Goal: Task Accomplishment & Management: Manage account settings

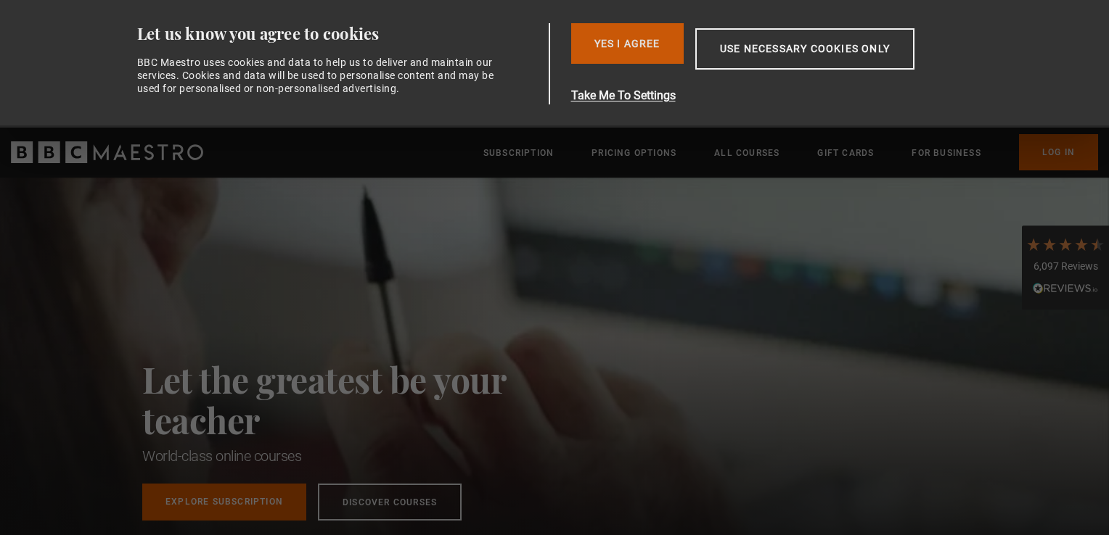
click at [633, 48] on button "Yes I Agree" at bounding box center [627, 43] width 112 height 41
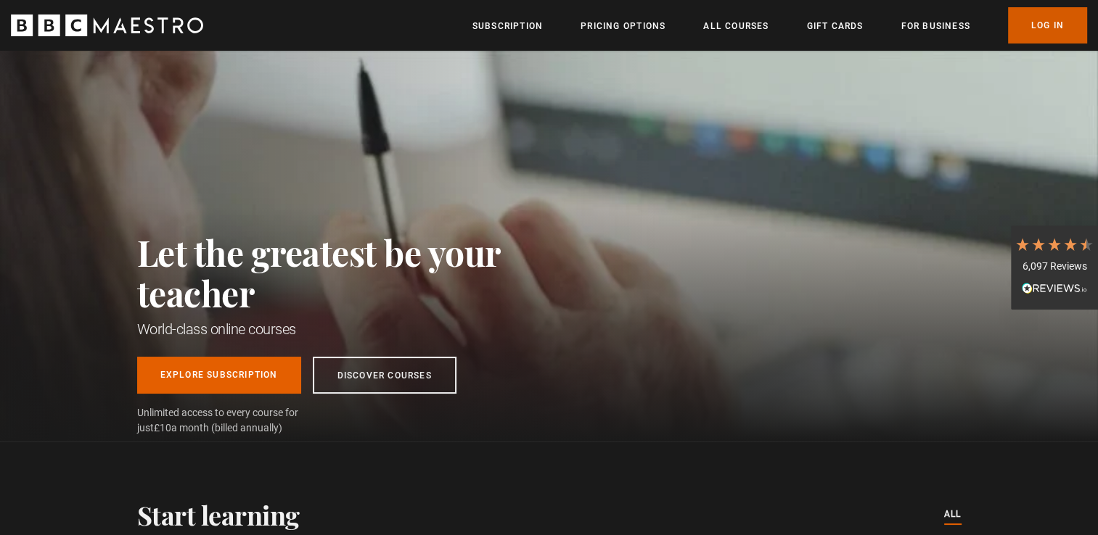
click at [1044, 25] on link "Log In" at bounding box center [1047, 25] width 79 height 36
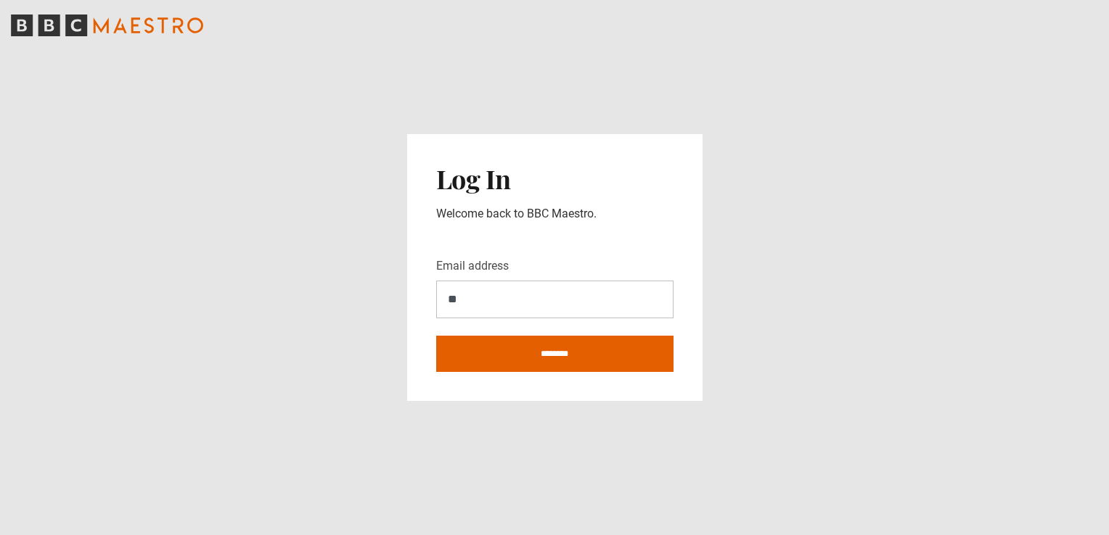
type input "**********"
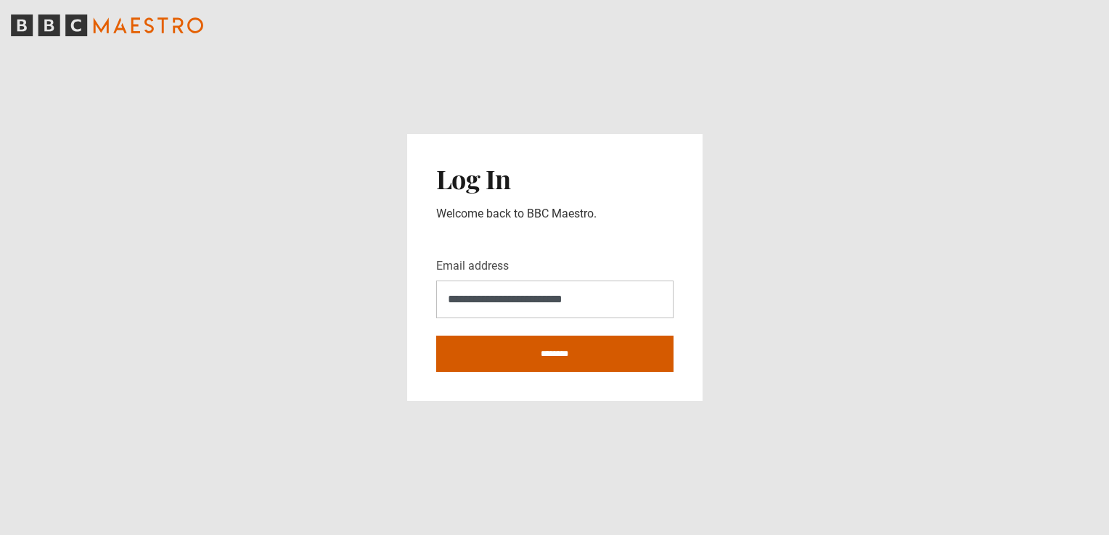
click at [561, 356] on input "********" at bounding box center [554, 354] width 237 height 36
type input "**********"
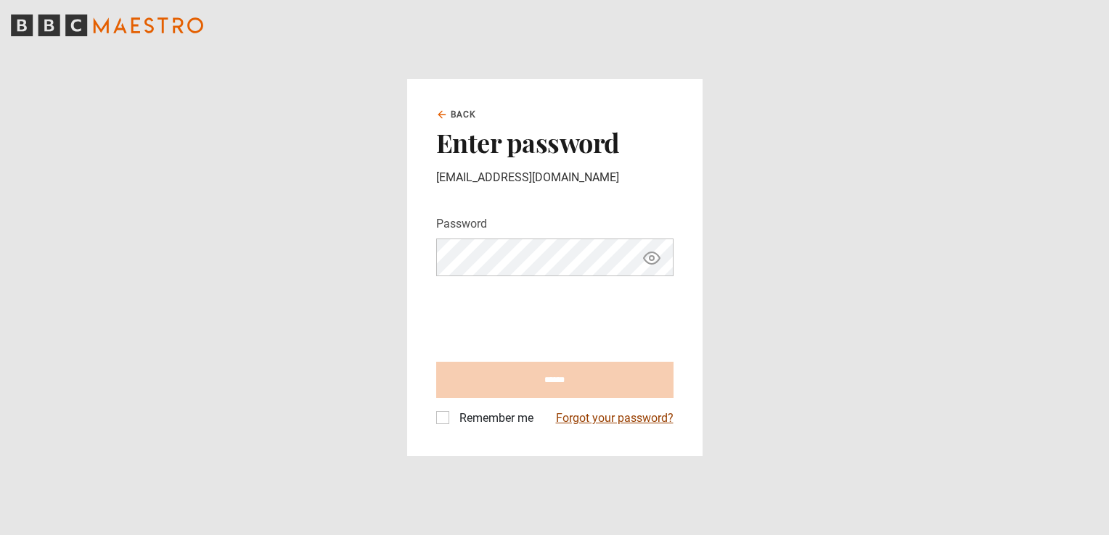
click at [577, 419] on link "Forgot your password?" at bounding box center [615, 418] width 118 height 17
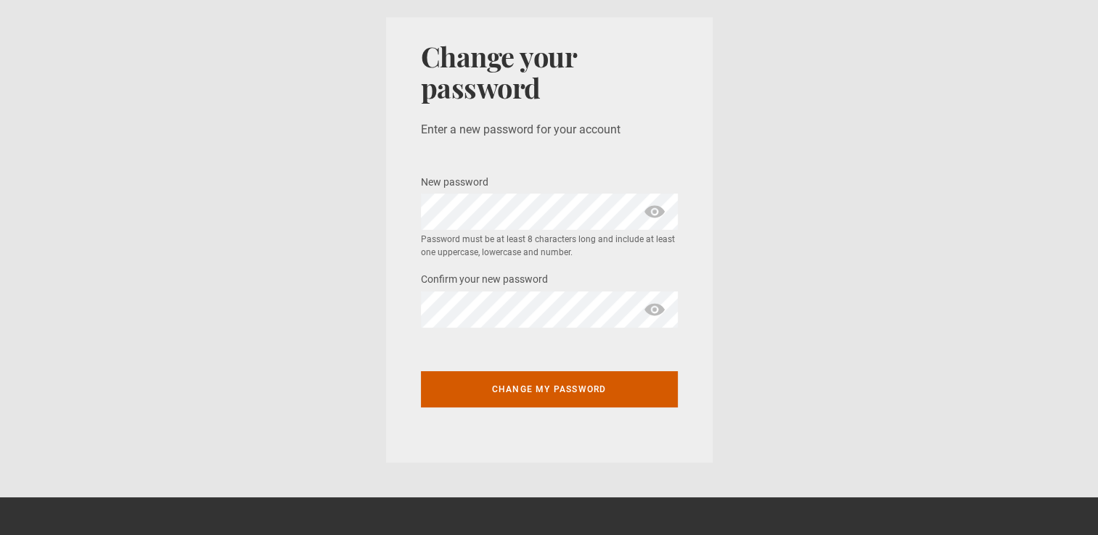
click at [495, 385] on button "Change my password" at bounding box center [549, 389] width 257 height 36
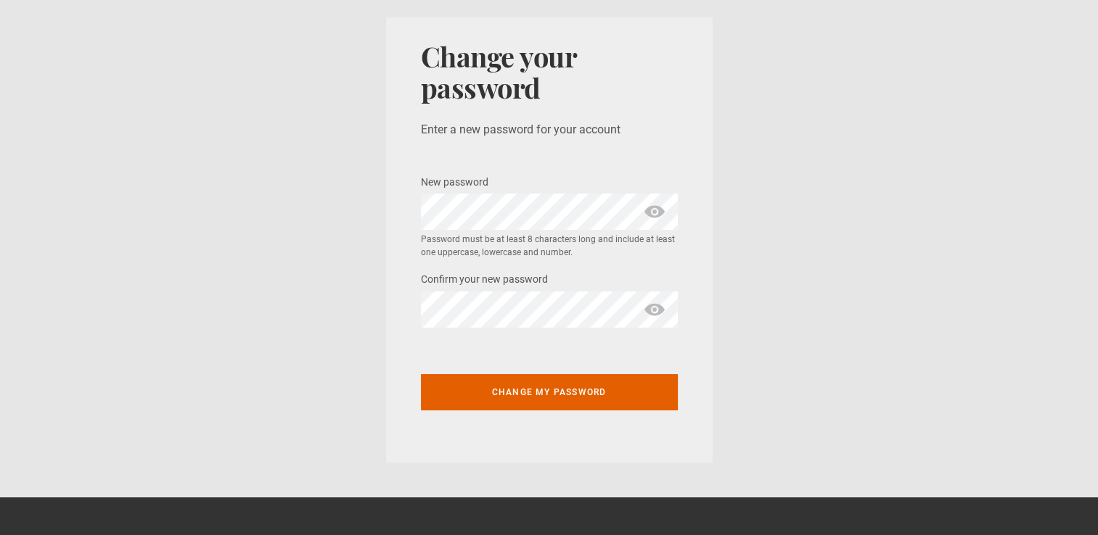
click at [647, 308] on span "show password" at bounding box center [654, 310] width 23 height 36
click at [657, 212] on span "show password" at bounding box center [654, 212] width 23 height 36
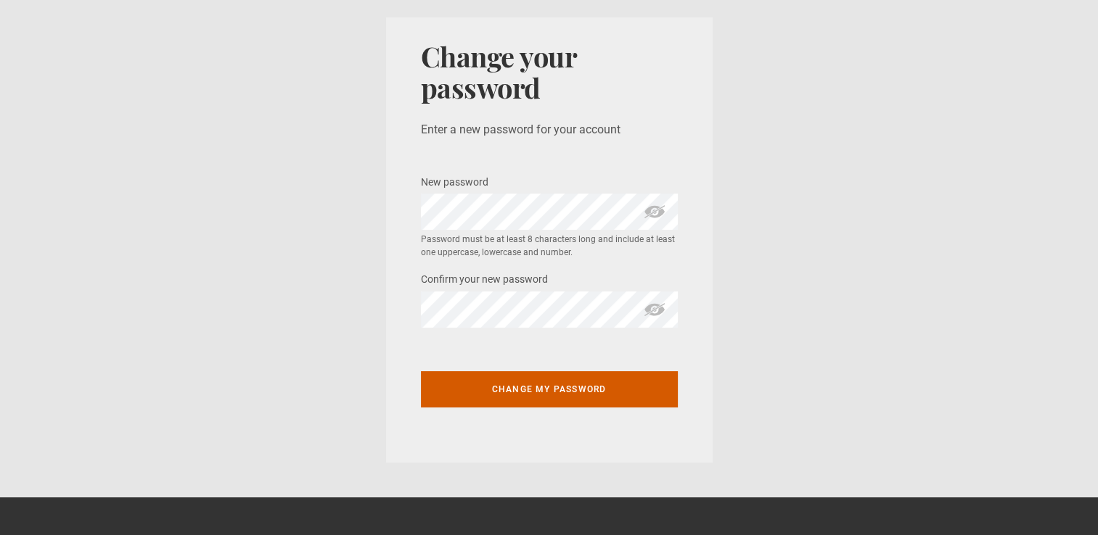
click at [570, 385] on button "Change my password" at bounding box center [549, 389] width 257 height 36
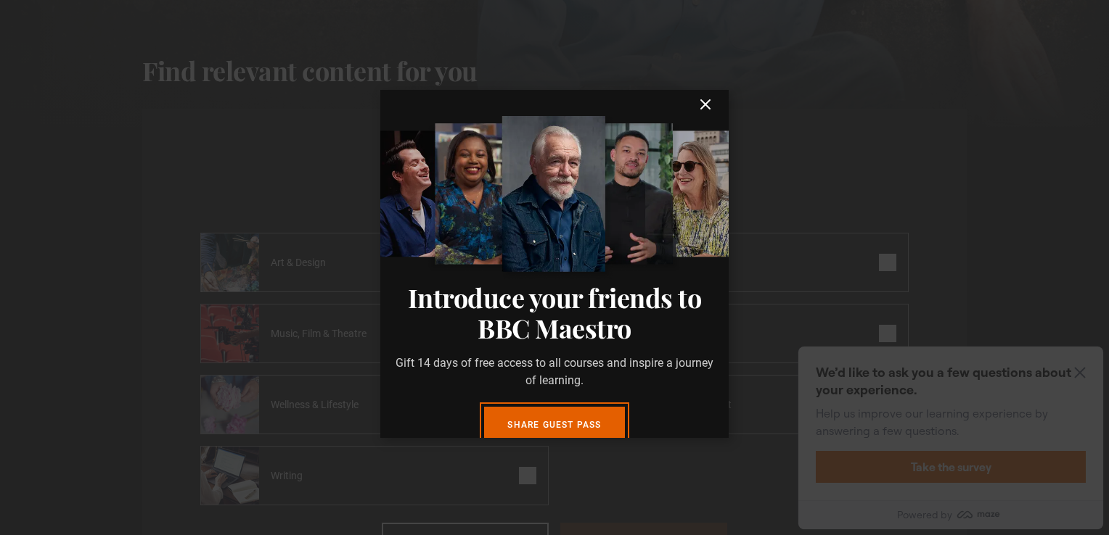
click at [697, 99] on icon "submit" at bounding box center [705, 104] width 17 height 17
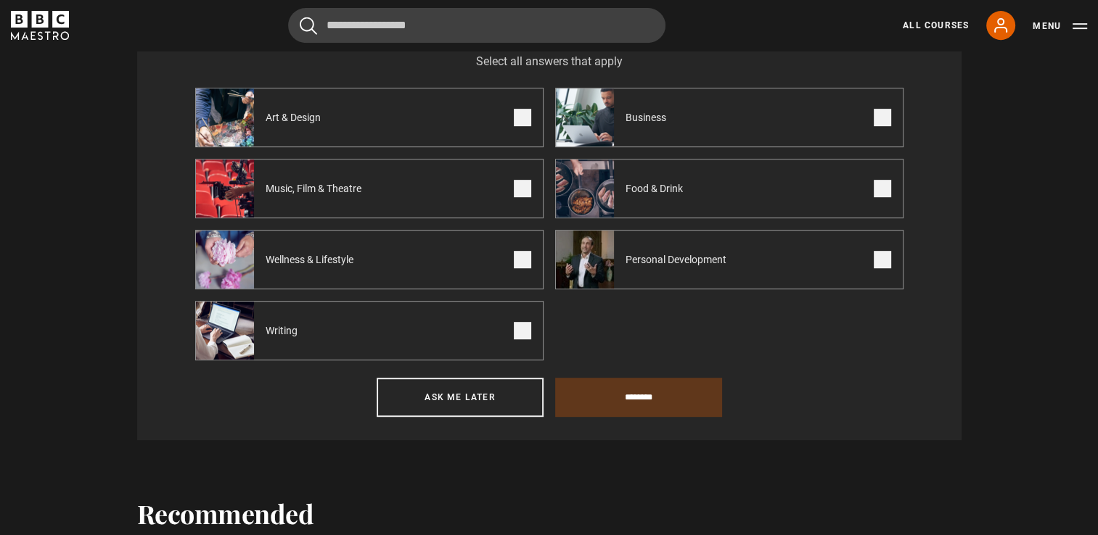
scroll to position [658, 0]
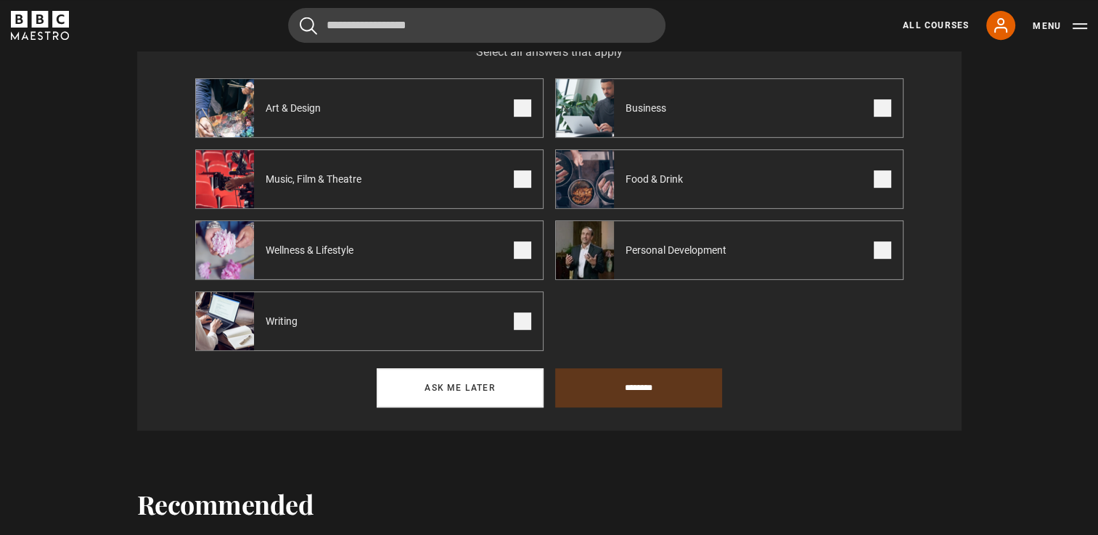
click at [495, 398] on button "Ask me later" at bounding box center [460, 388] width 167 height 39
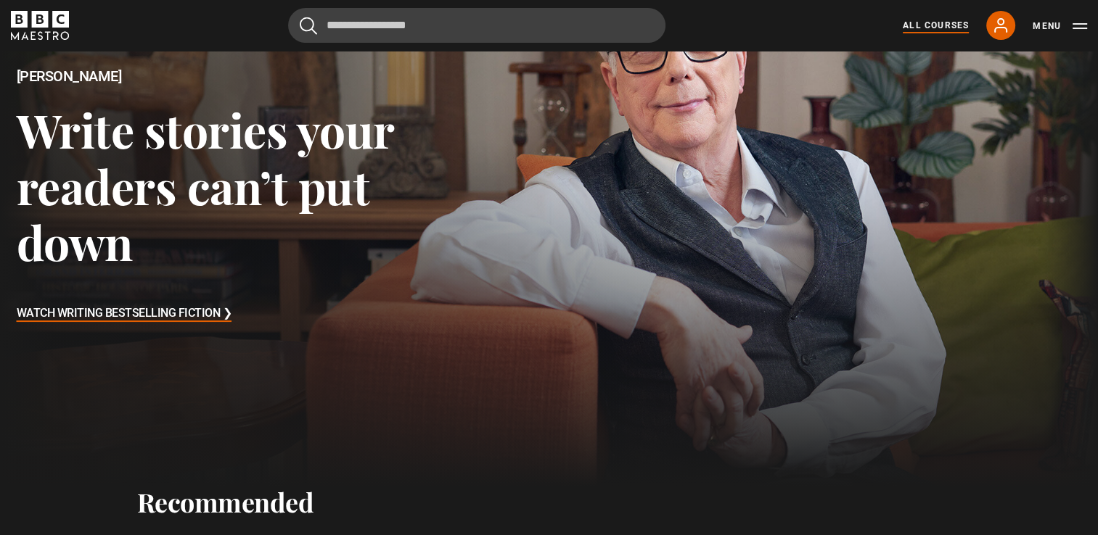
click at [929, 26] on link "All Courses" at bounding box center [936, 25] width 66 height 13
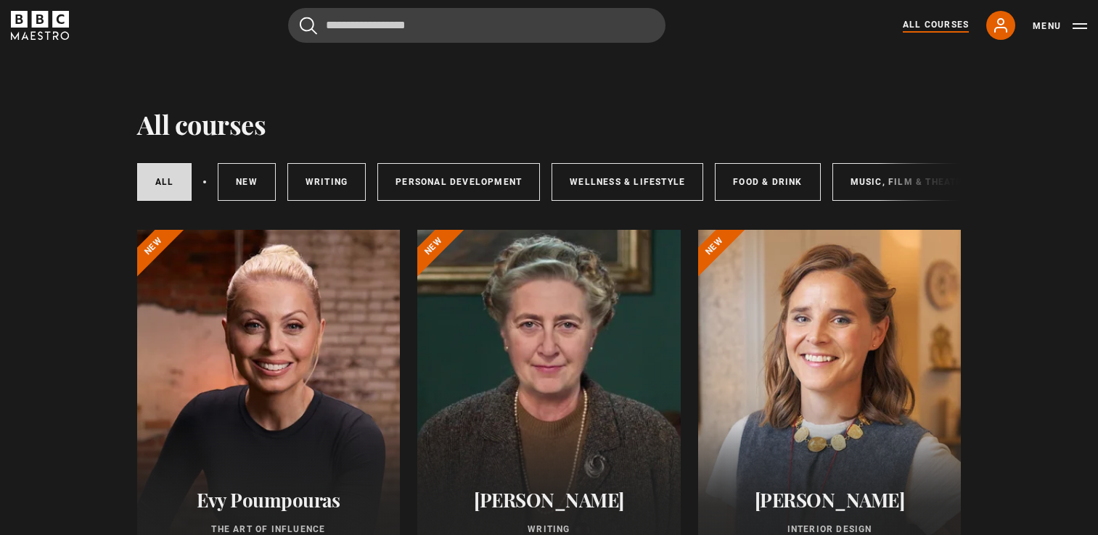
click at [924, 20] on link "All Courses" at bounding box center [936, 25] width 66 height 15
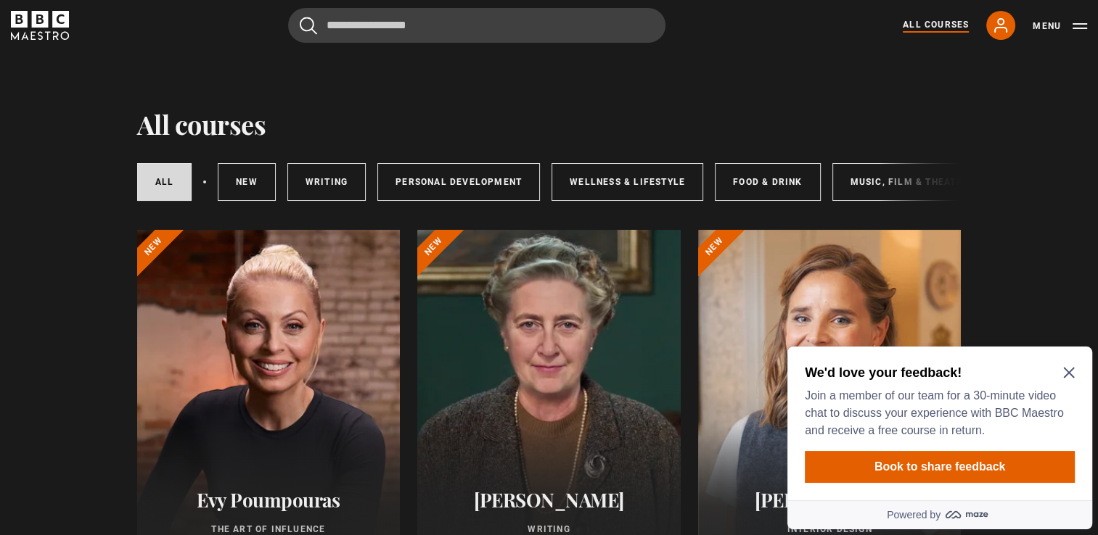
click at [1069, 371] on icon "Close Maze Prompt" at bounding box center [1068, 373] width 11 height 11
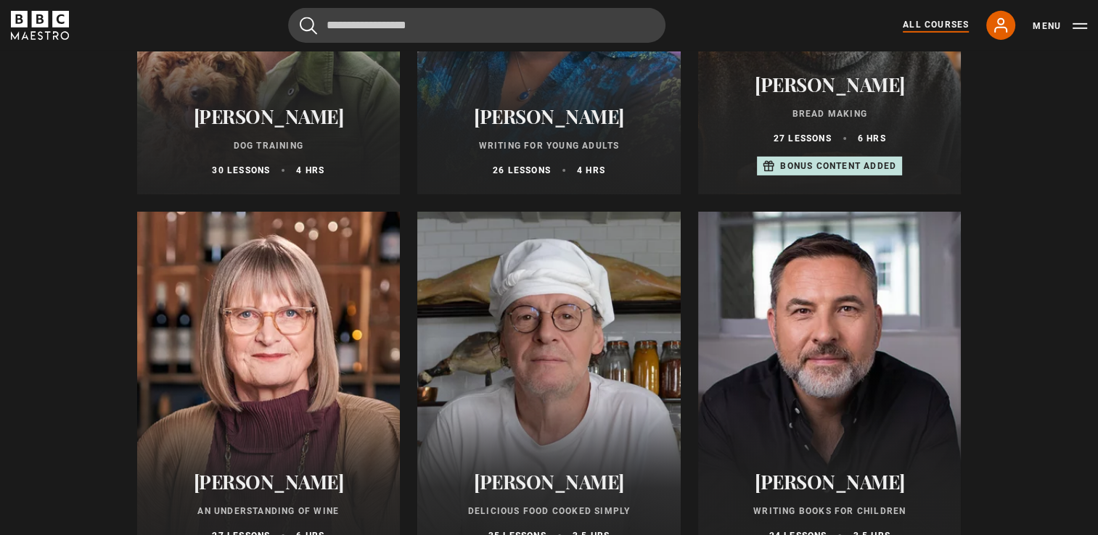
scroll to position [4715, 0]
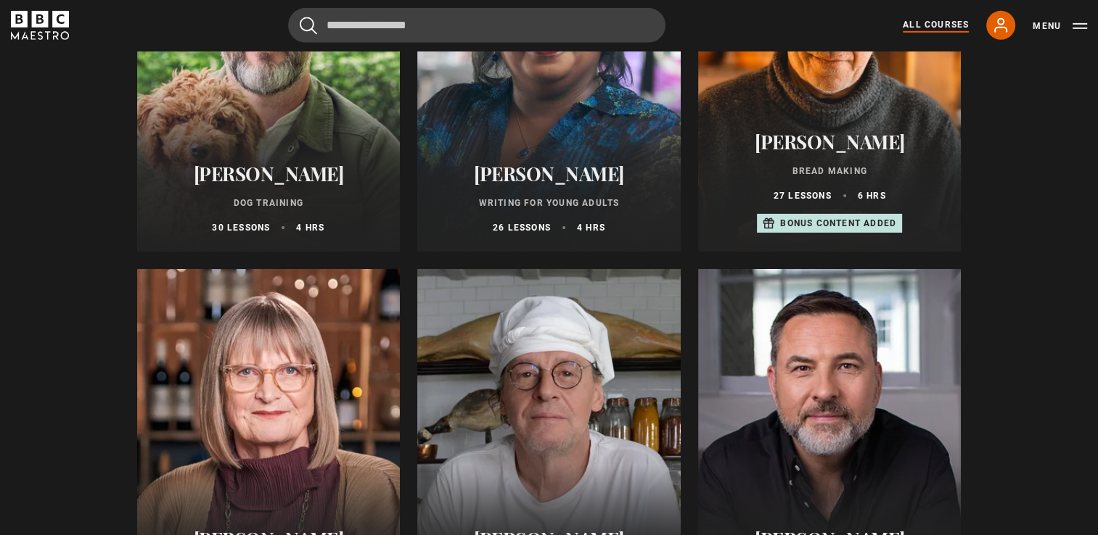
click at [317, 134] on div at bounding box center [268, 78] width 263 height 348
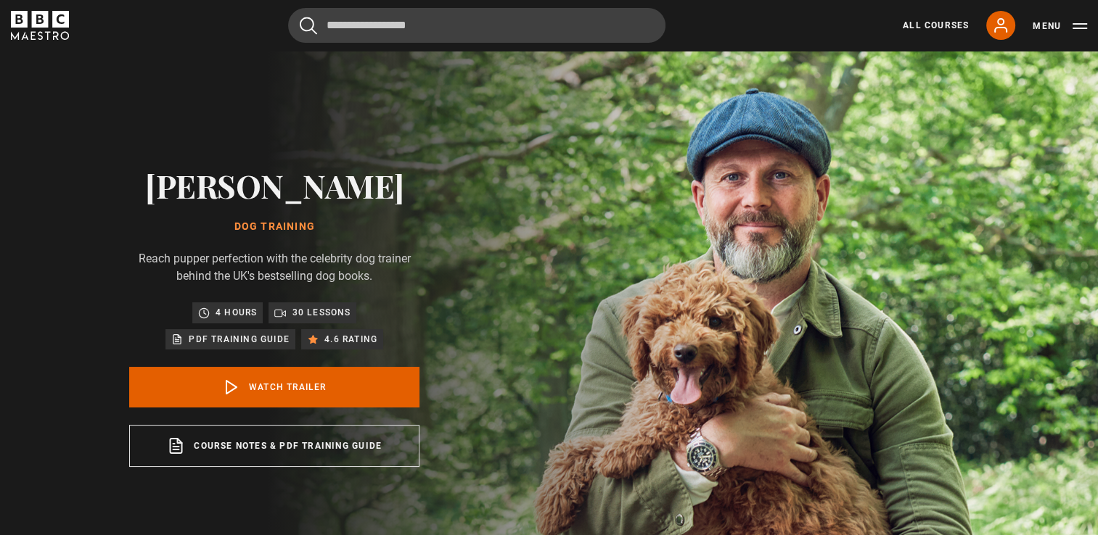
drag, startPoint x: 245, startPoint y: 379, endPoint x: 543, endPoint y: 341, distance: 299.9
click at [543, 341] on div "[PERSON_NAME] Dog Training Reach pupper perfection with the celebrity dog train…" at bounding box center [274, 317] width 549 height 533
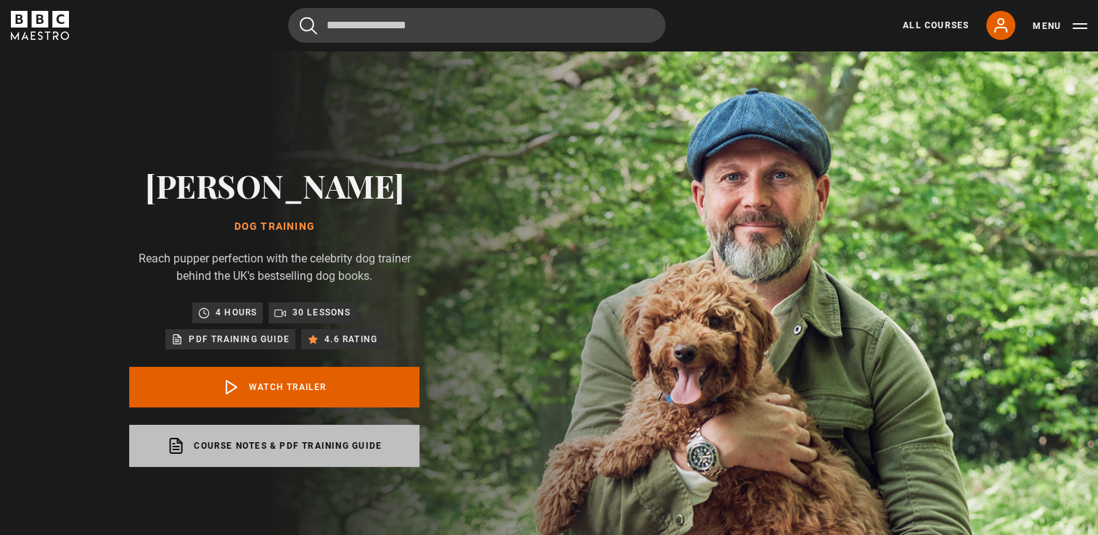
click at [297, 447] on link "Course notes & PDF training guide opens in a new tab" at bounding box center [274, 446] width 290 height 42
